Goal: Task Accomplishment & Management: Use online tool/utility

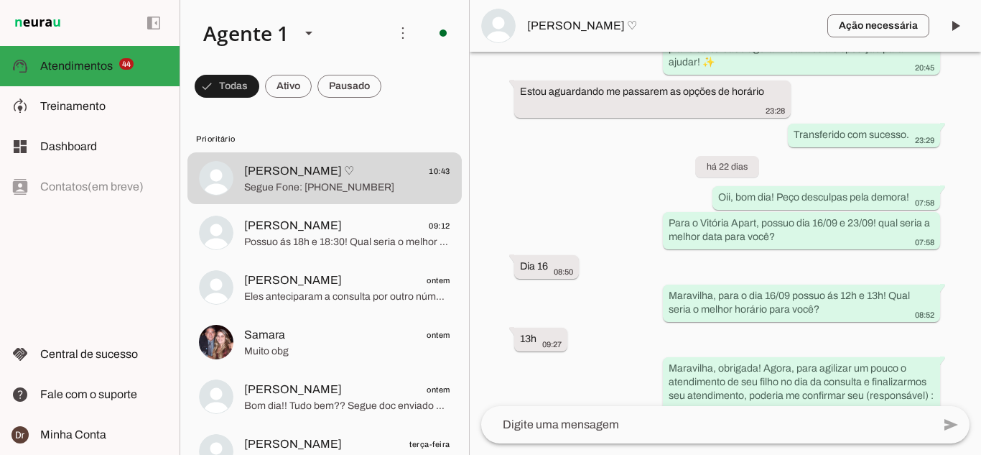
scroll to position [1293, 0]
